Goal: Navigation & Orientation: Find specific page/section

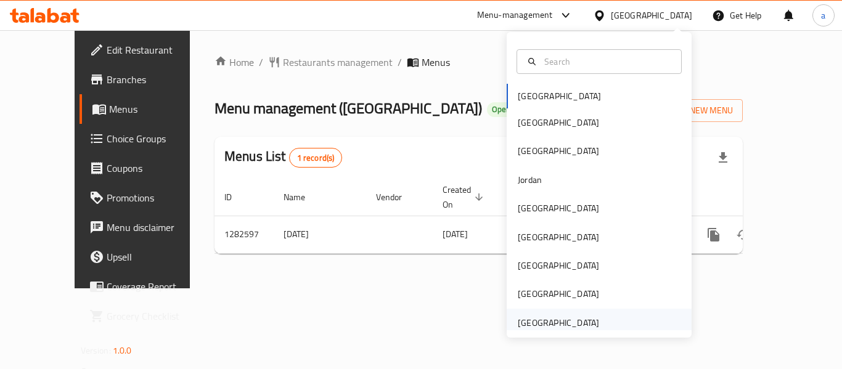
click at [550, 326] on div "[GEOGRAPHIC_DATA]" at bounding box center [557, 323] width 81 height 14
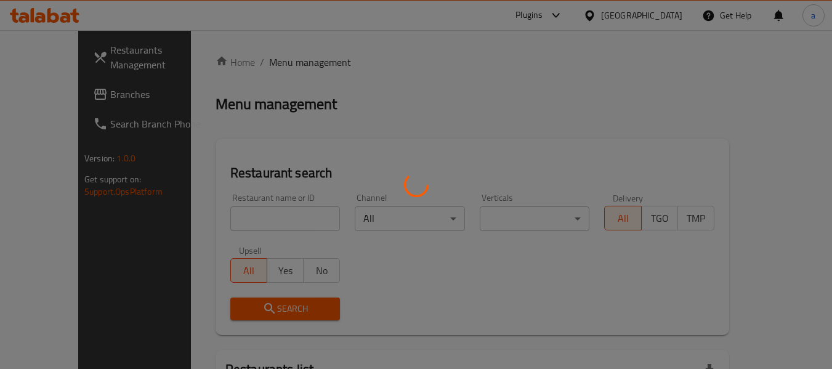
click at [68, 93] on div at bounding box center [416, 184] width 832 height 369
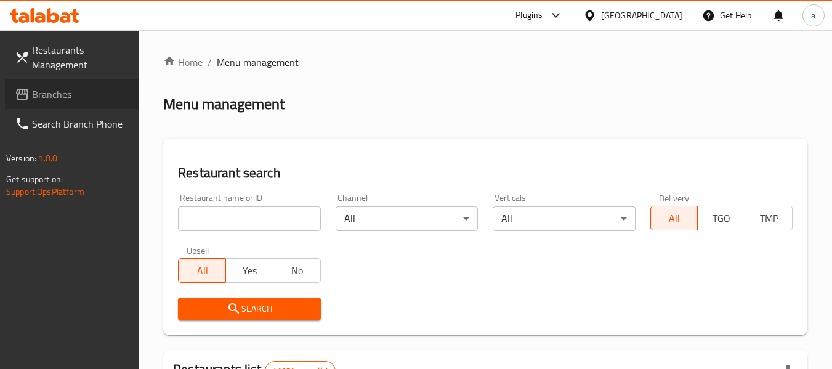
click at [68, 93] on span "Branches" at bounding box center [80, 94] width 97 height 15
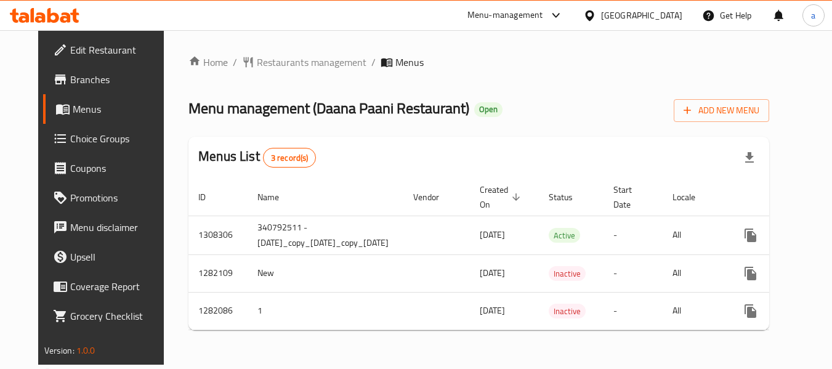
click at [606, 13] on div "United Arab Emirates" at bounding box center [641, 16] width 81 height 14
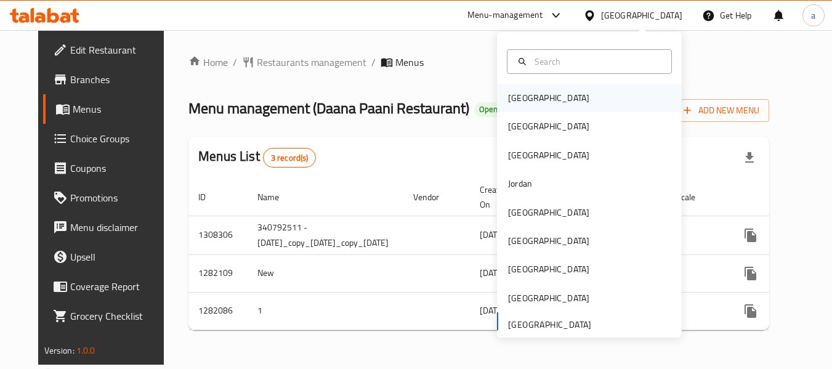
click at [547, 97] on div "[GEOGRAPHIC_DATA]" at bounding box center [589, 98] width 185 height 28
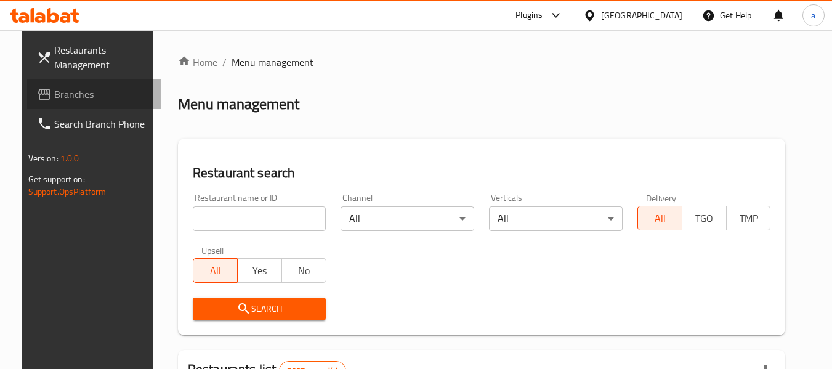
click at [54, 96] on span "Branches" at bounding box center [102, 94] width 97 height 15
